Goal: Task Accomplishment & Management: Use online tool/utility

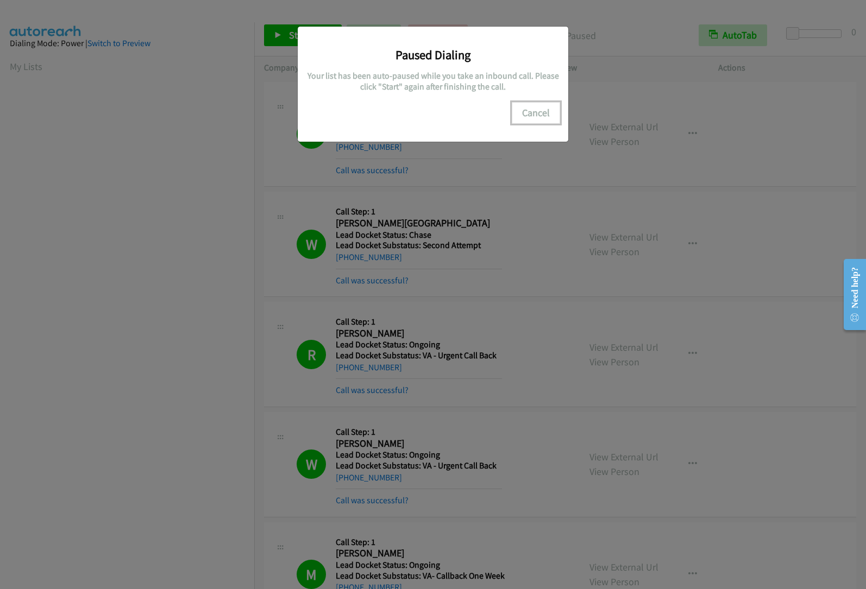
click at [539, 110] on button "Cancel" at bounding box center [536, 113] width 48 height 22
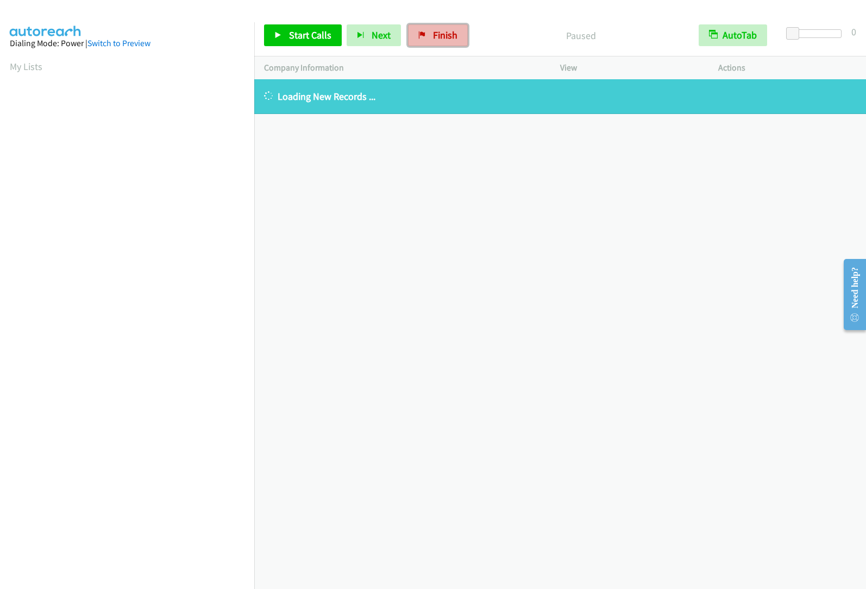
click at [454, 39] on span "Finish" at bounding box center [445, 35] width 24 height 12
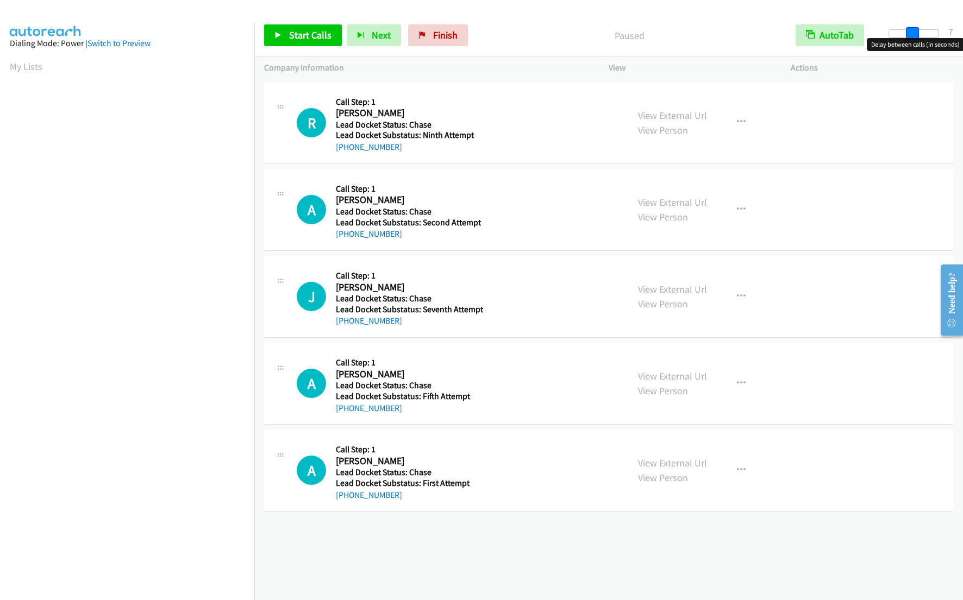
click at [912, 32] on div at bounding box center [913, 33] width 50 height 9
click at [919, 33] on div at bounding box center [913, 33] width 50 height 9
click at [923, 33] on span at bounding box center [918, 33] width 13 height 13
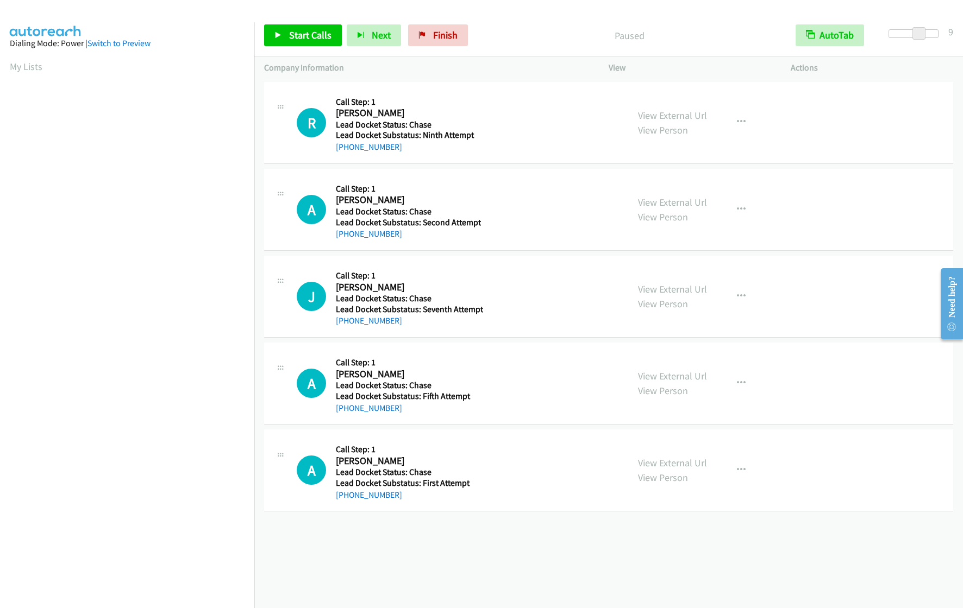
click at [926, 32] on div at bounding box center [913, 33] width 50 height 9
click at [920, 34] on span at bounding box center [916, 33] width 13 height 13
click at [301, 37] on span "Start Calls" at bounding box center [310, 35] width 42 height 12
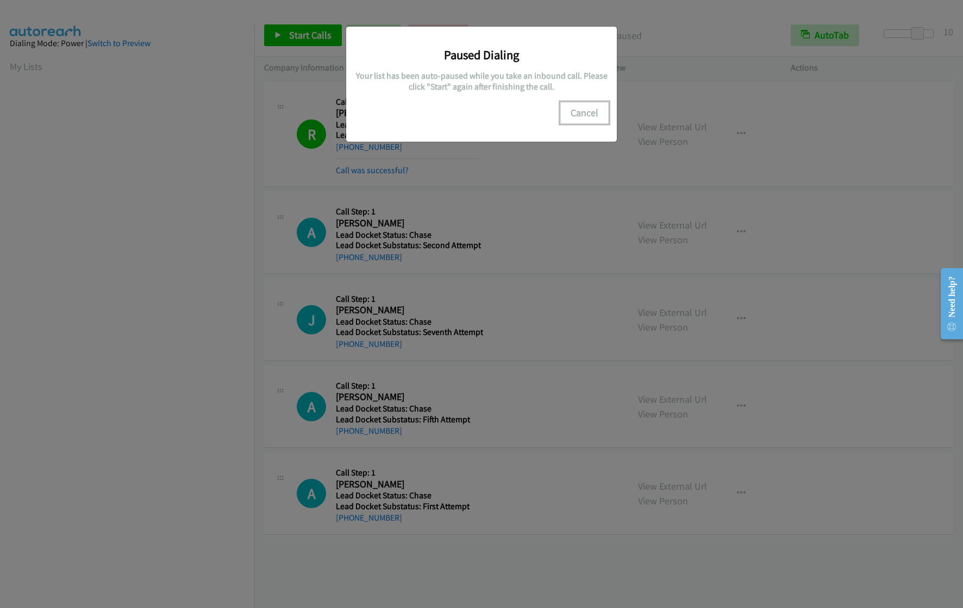
click at [582, 113] on button "Cancel" at bounding box center [584, 113] width 48 height 22
click at [579, 108] on button "Cancel" at bounding box center [584, 113] width 48 height 22
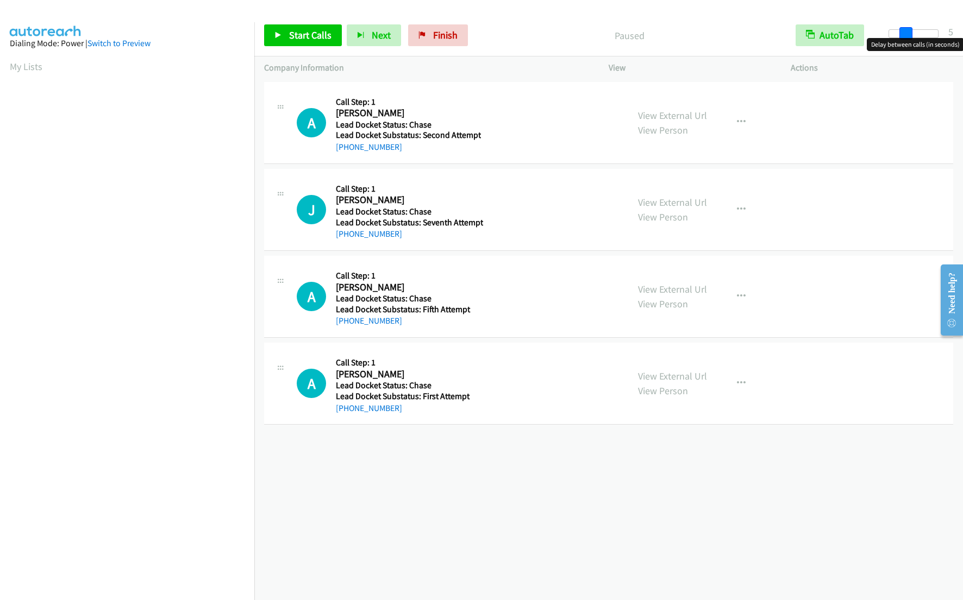
click at [905, 33] on div at bounding box center [913, 33] width 50 height 9
click at [913, 33] on div at bounding box center [913, 33] width 50 height 9
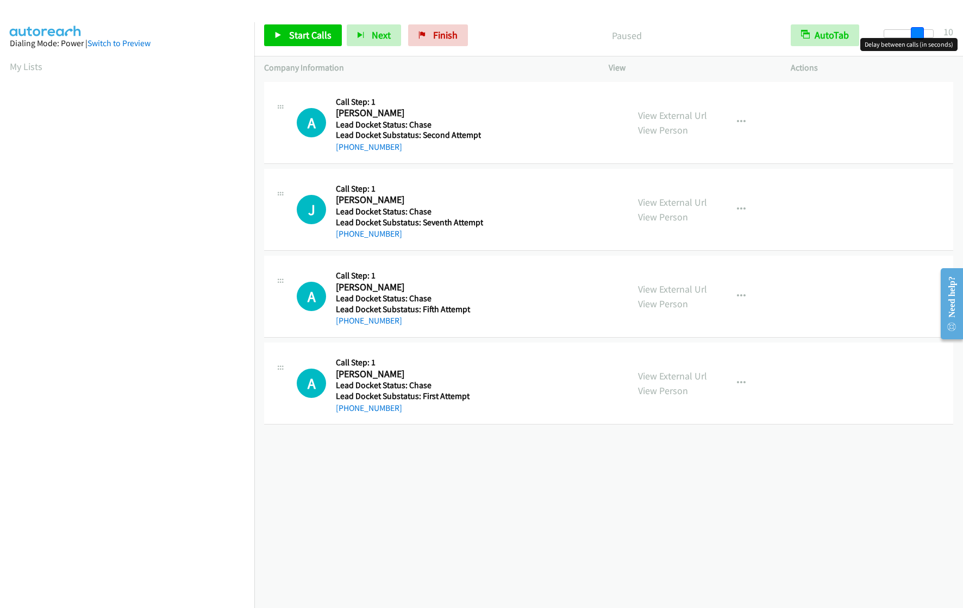
click at [922, 30] on div at bounding box center [908, 33] width 50 height 9
click at [318, 40] on span "Start Calls" at bounding box center [310, 35] width 42 height 12
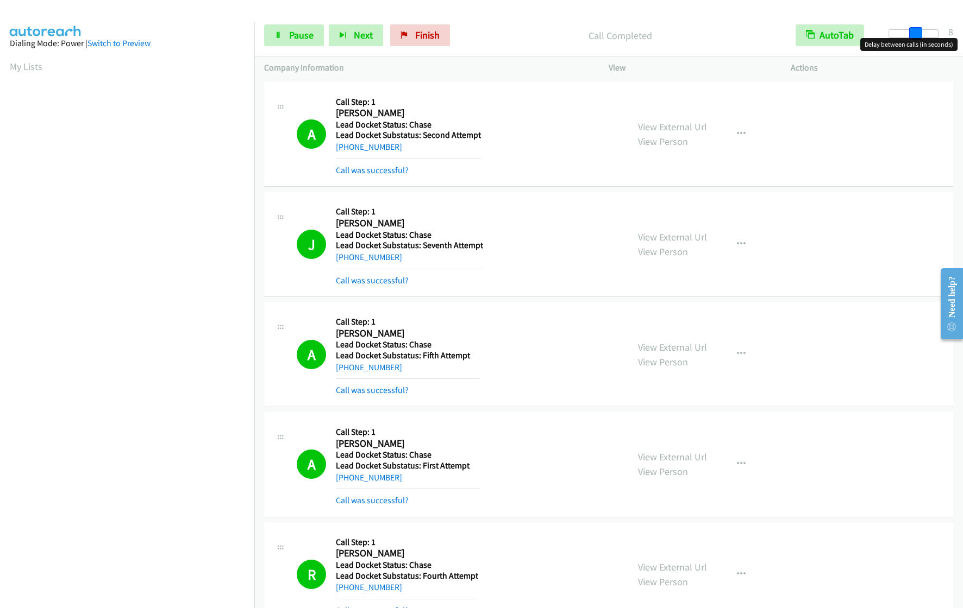
drag, startPoint x: 919, startPoint y: 34, endPoint x: 912, endPoint y: 34, distance: 6.5
click at [912, 34] on span at bounding box center [915, 33] width 13 height 13
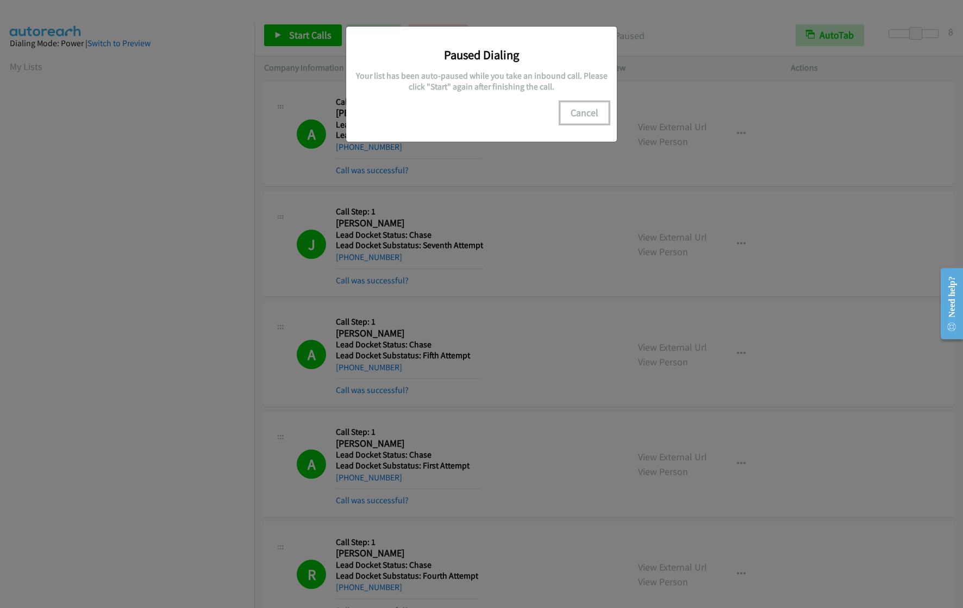
click at [590, 108] on button "Cancel" at bounding box center [584, 113] width 48 height 22
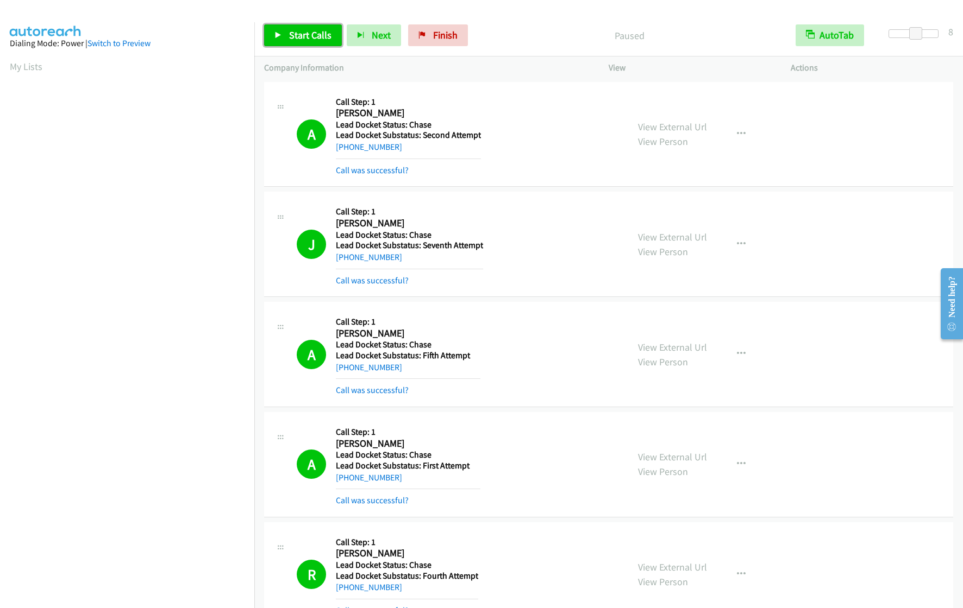
click at [290, 34] on span "Start Calls" at bounding box center [310, 35] width 42 height 12
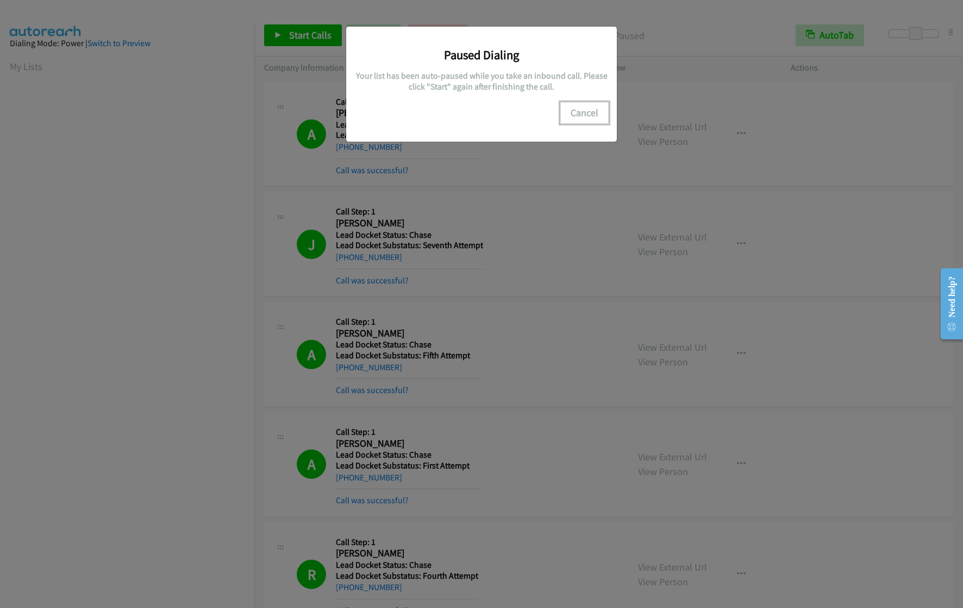
click at [592, 111] on button "Cancel" at bounding box center [584, 113] width 48 height 22
click at [581, 117] on button "Cancel" at bounding box center [584, 113] width 48 height 22
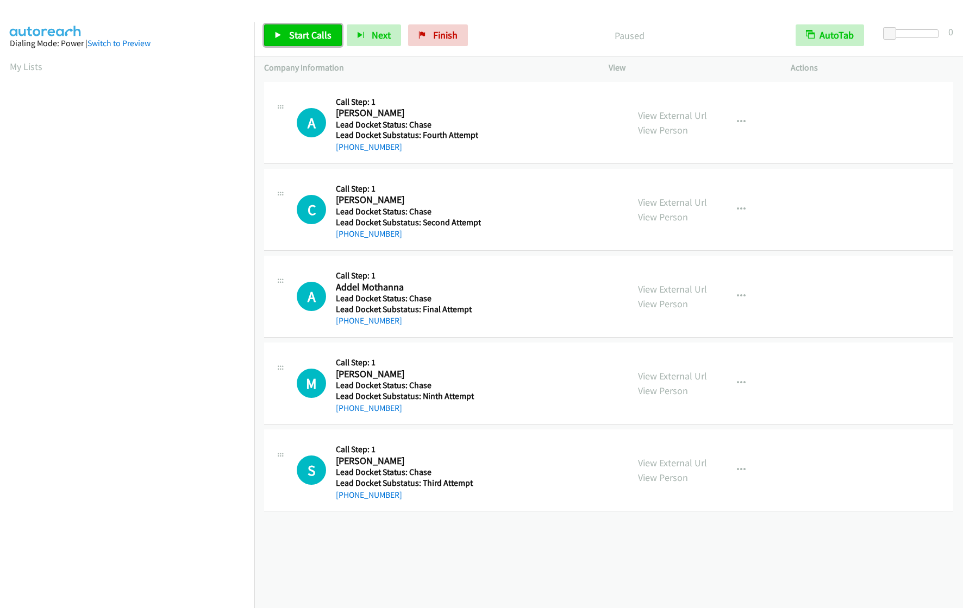
click at [294, 33] on span "Start Calls" at bounding box center [310, 35] width 42 height 12
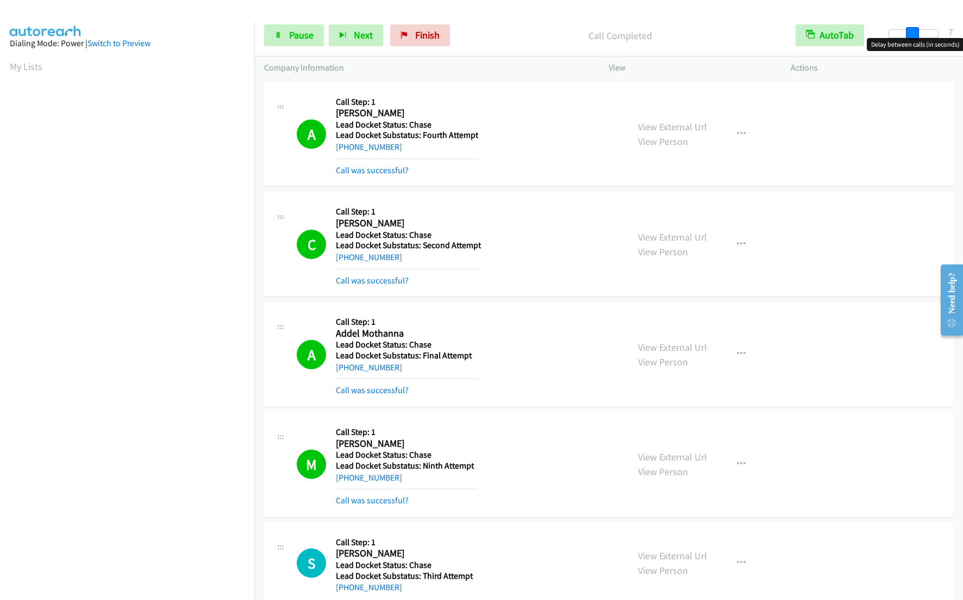
drag, startPoint x: 891, startPoint y: 36, endPoint x: 913, endPoint y: 32, distance: 21.5
click at [913, 32] on span at bounding box center [912, 33] width 13 height 13
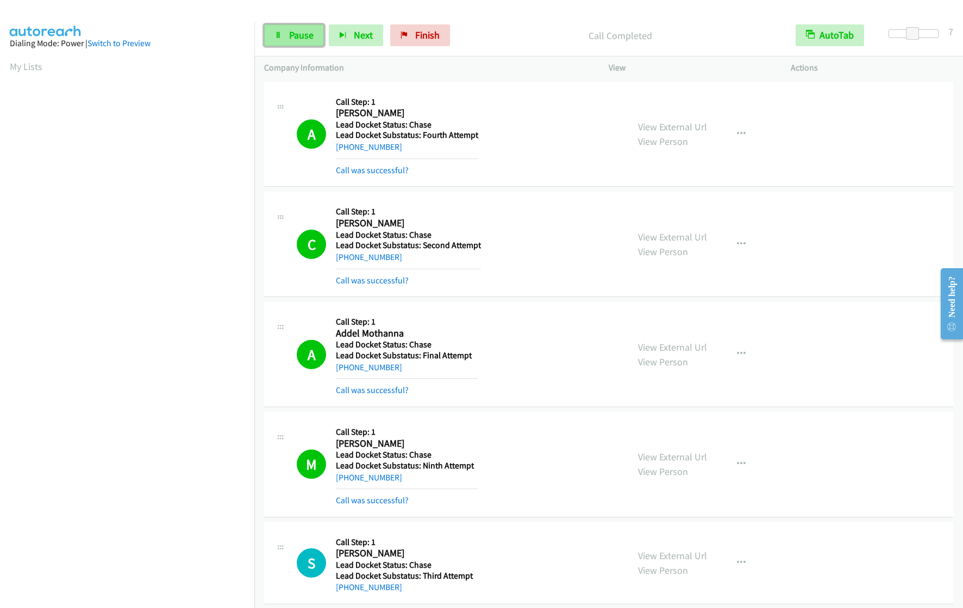
click at [308, 39] on span "Pause" at bounding box center [301, 35] width 24 height 12
click at [308, 39] on span "Start Calls" at bounding box center [310, 35] width 42 height 12
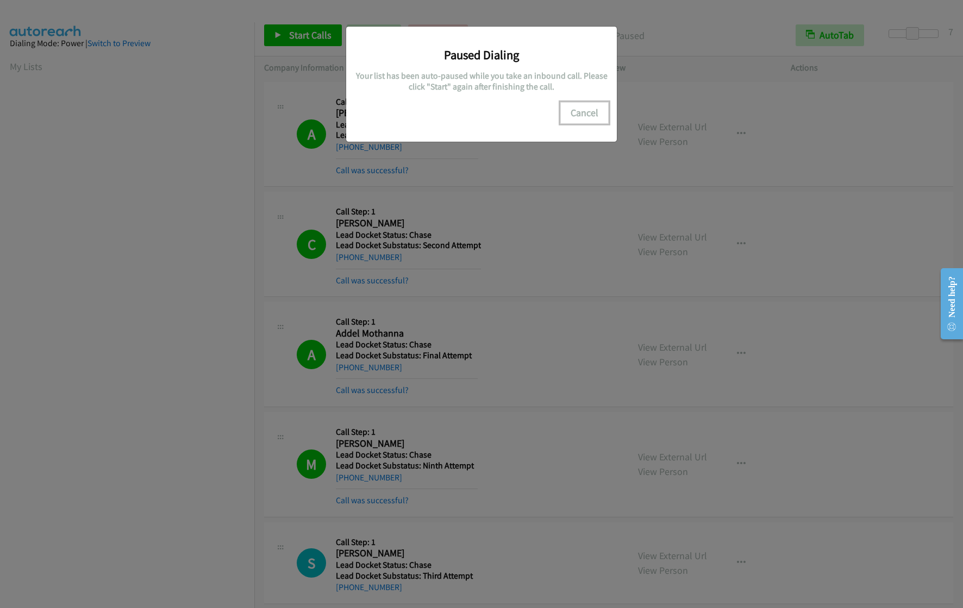
click at [596, 118] on button "Cancel" at bounding box center [584, 113] width 48 height 22
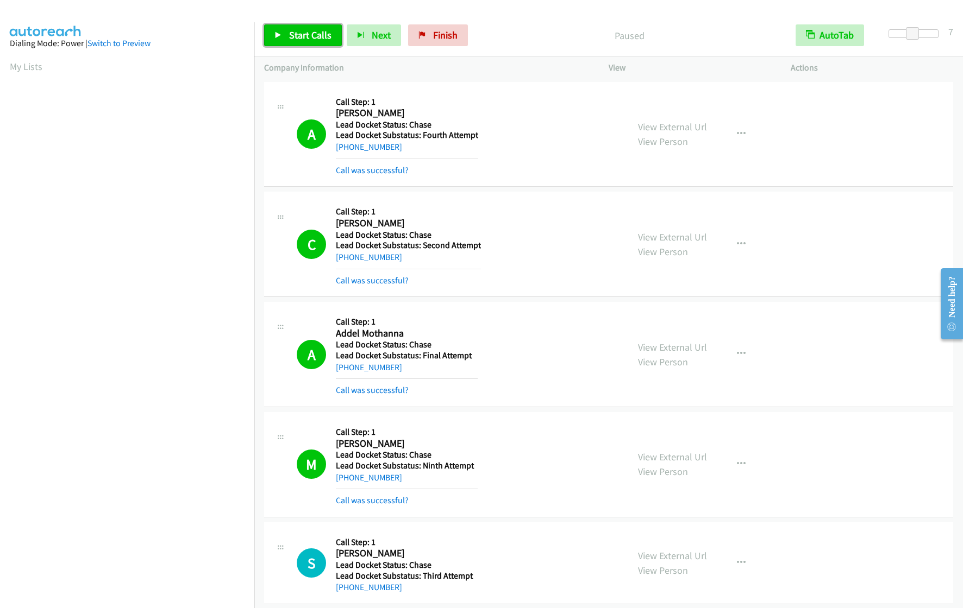
click at [303, 44] on link "Start Calls" at bounding box center [303, 35] width 78 height 22
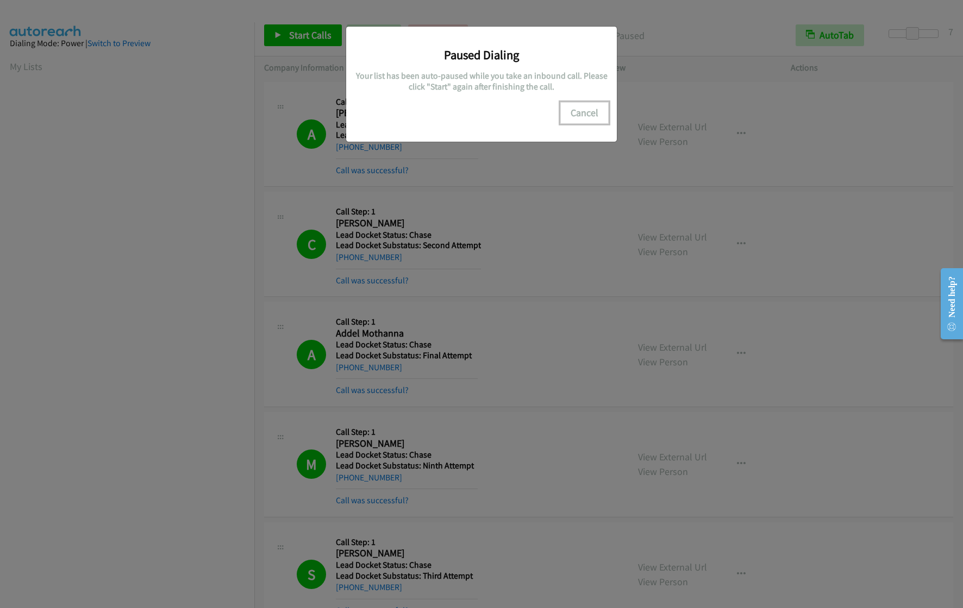
click at [574, 110] on button "Cancel" at bounding box center [584, 113] width 48 height 22
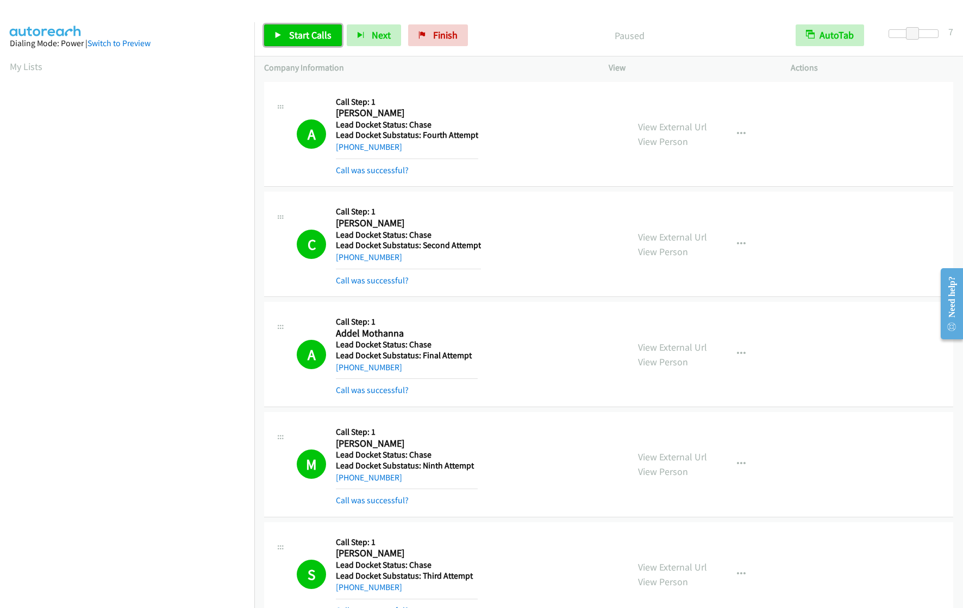
click at [312, 43] on link "Start Calls" at bounding box center [303, 35] width 78 height 22
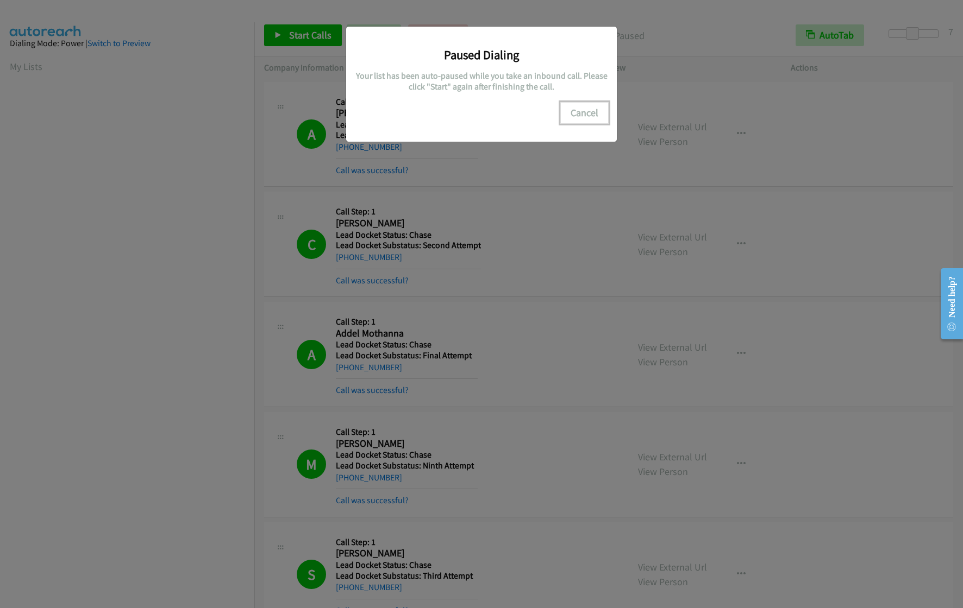
click at [587, 116] on button "Cancel" at bounding box center [584, 113] width 48 height 22
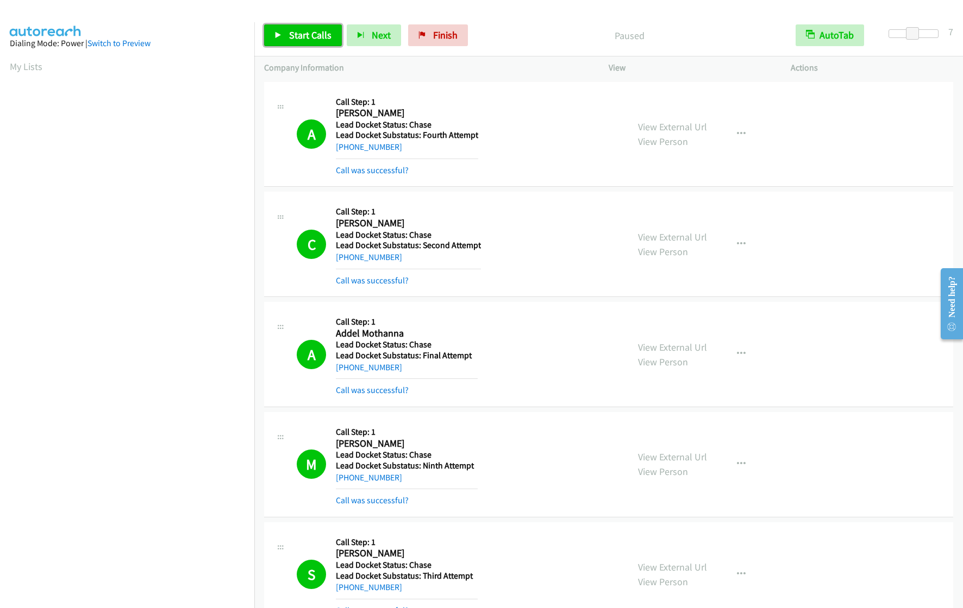
click at [302, 34] on span "Start Calls" at bounding box center [310, 35] width 42 height 12
click at [291, 36] on span "Pause" at bounding box center [301, 35] width 24 height 12
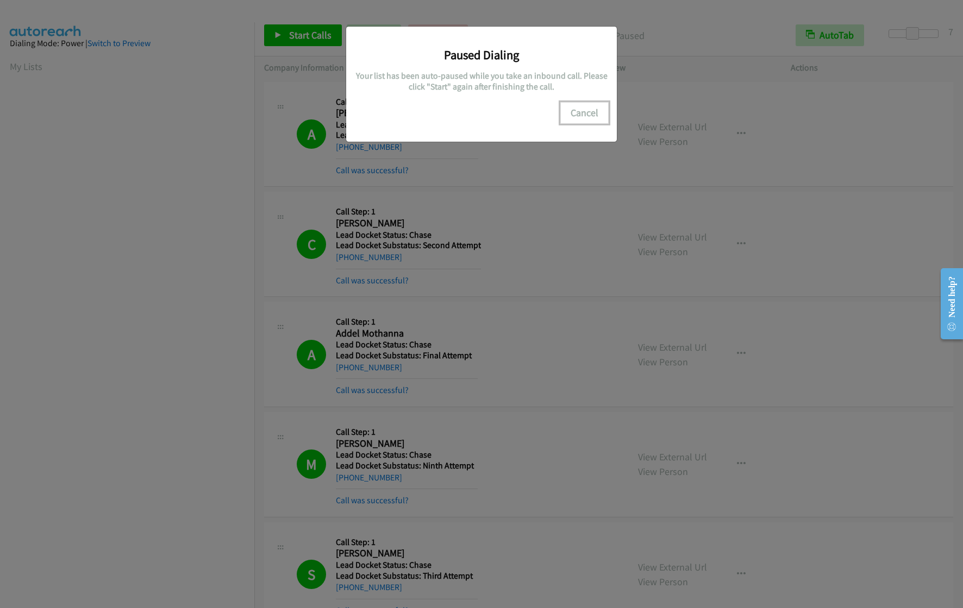
click at [593, 114] on button "Cancel" at bounding box center [584, 113] width 48 height 22
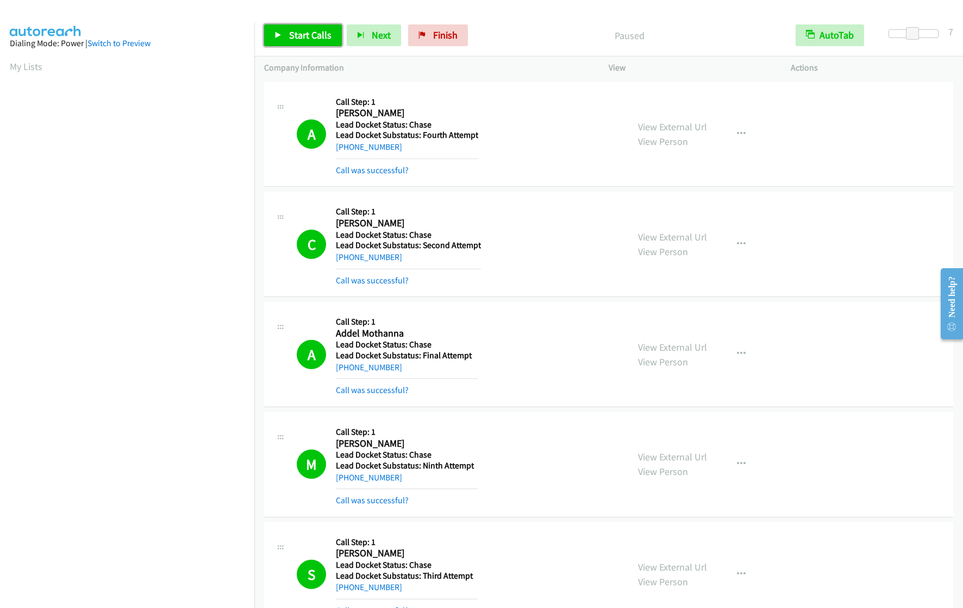
click at [300, 39] on span "Start Calls" at bounding box center [310, 35] width 42 height 12
click at [294, 39] on span "Pause" at bounding box center [301, 35] width 24 height 12
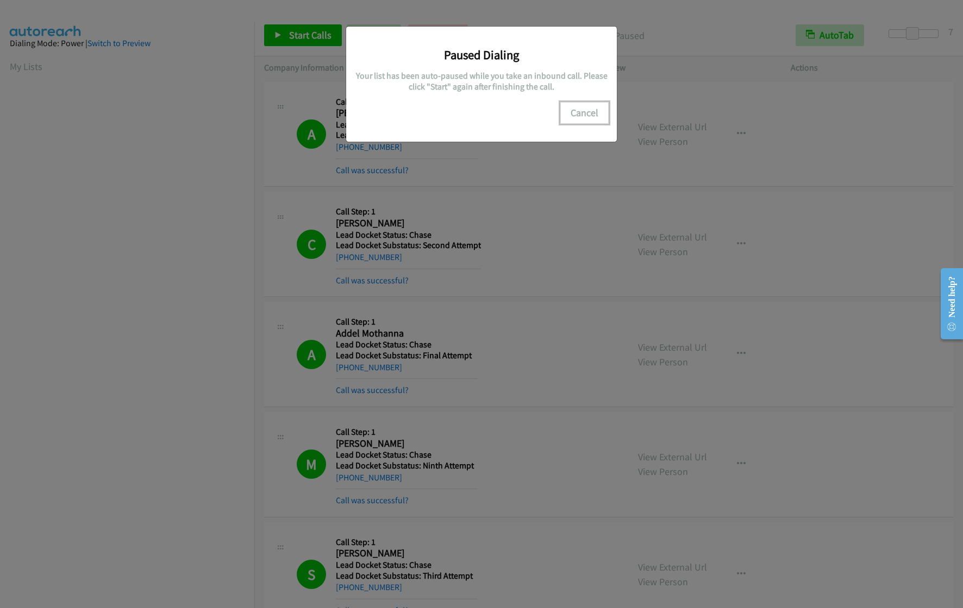
click at [587, 115] on button "Cancel" at bounding box center [584, 113] width 48 height 22
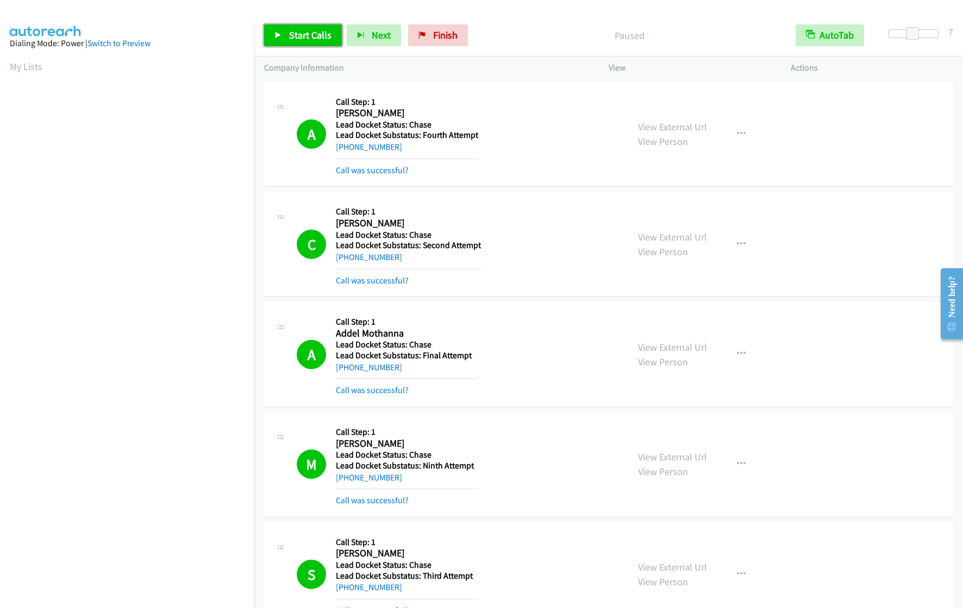
click at [306, 42] on link "Start Calls" at bounding box center [303, 35] width 78 height 22
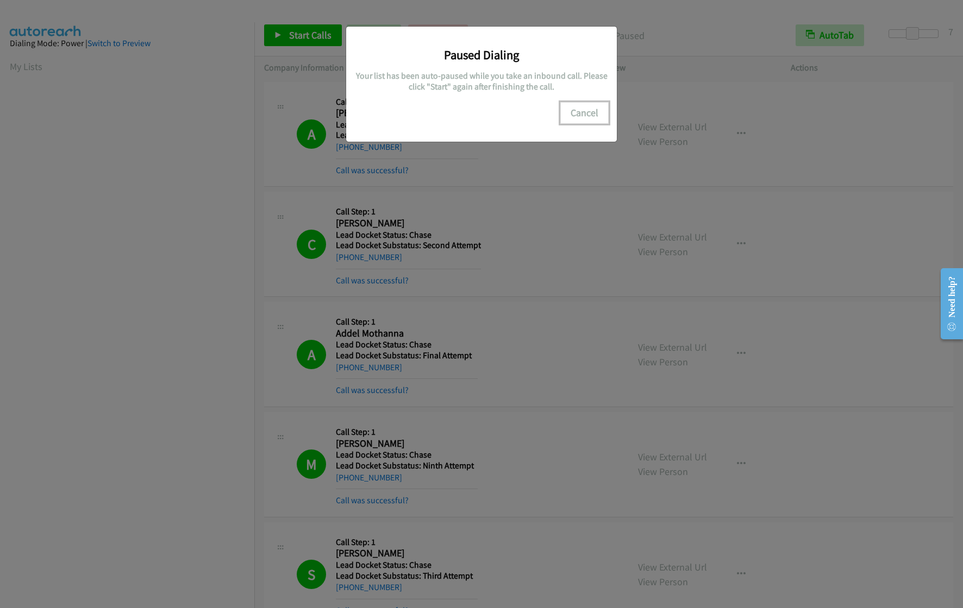
click at [594, 114] on button "Cancel" at bounding box center [584, 113] width 48 height 22
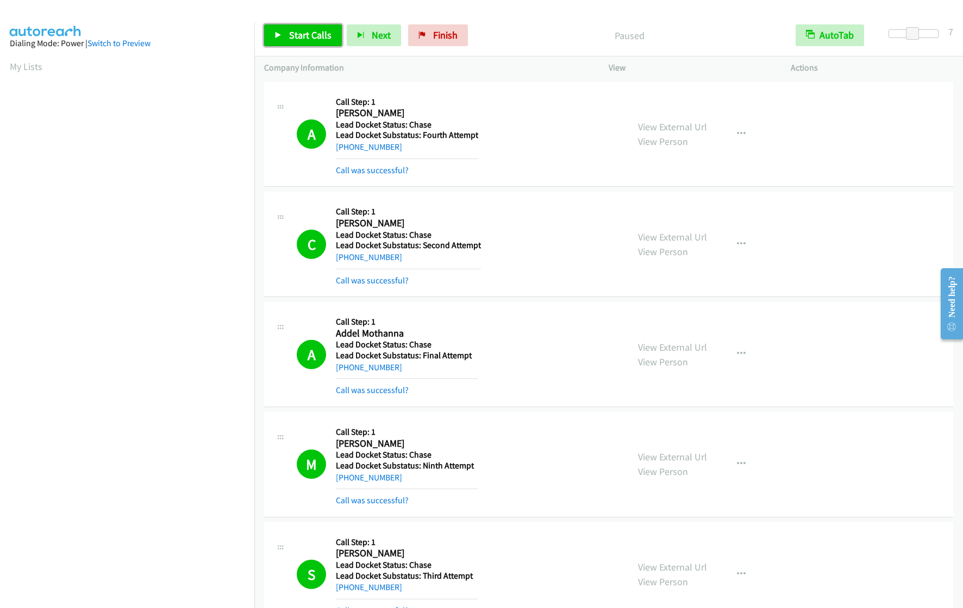
click at [280, 32] on icon at bounding box center [278, 36] width 8 height 8
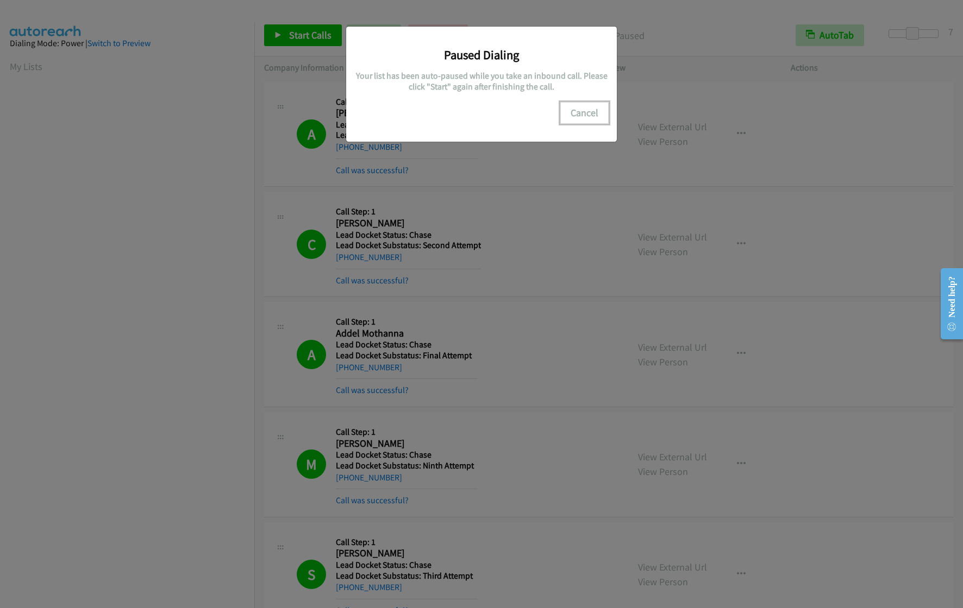
click at [576, 113] on button "Cancel" at bounding box center [584, 113] width 48 height 22
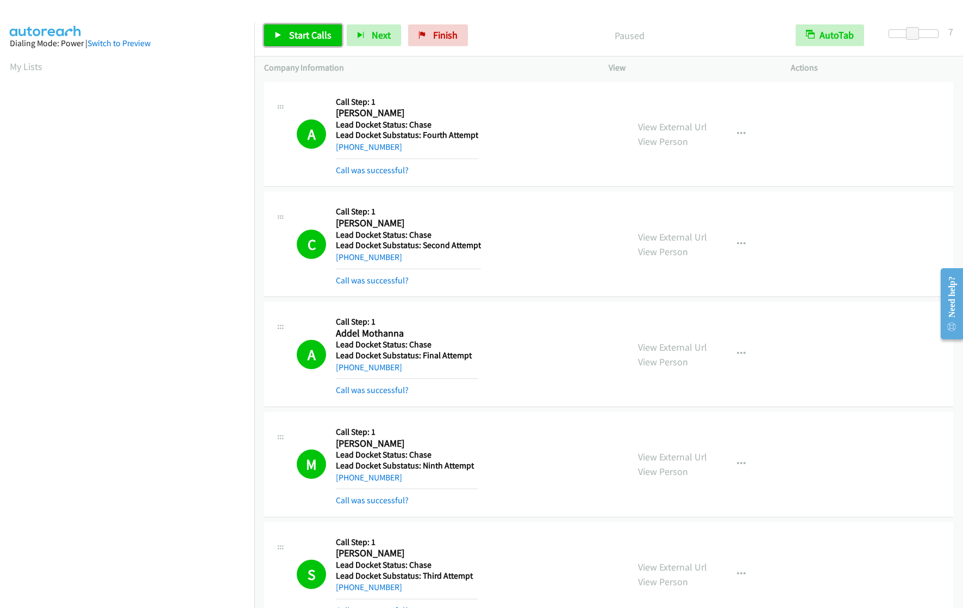
click at [298, 34] on span "Start Calls" at bounding box center [310, 35] width 42 height 12
